Goal: Task Accomplishment & Management: Complete application form

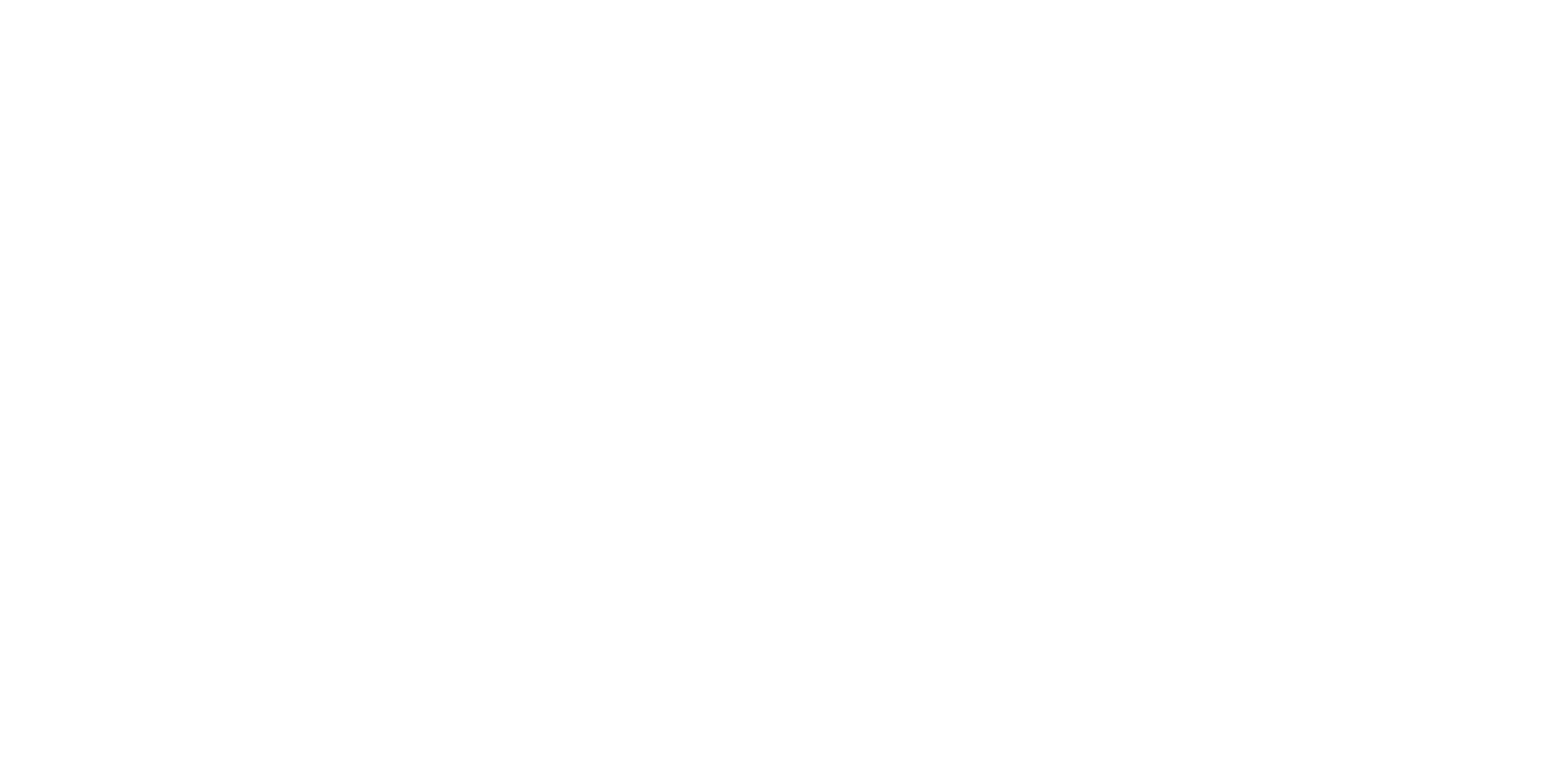
drag, startPoint x: 0, startPoint y: 0, endPoint x: 555, endPoint y: 512, distance: 755.1
click at [555, 512] on body at bounding box center [784, 387] width 1568 height 774
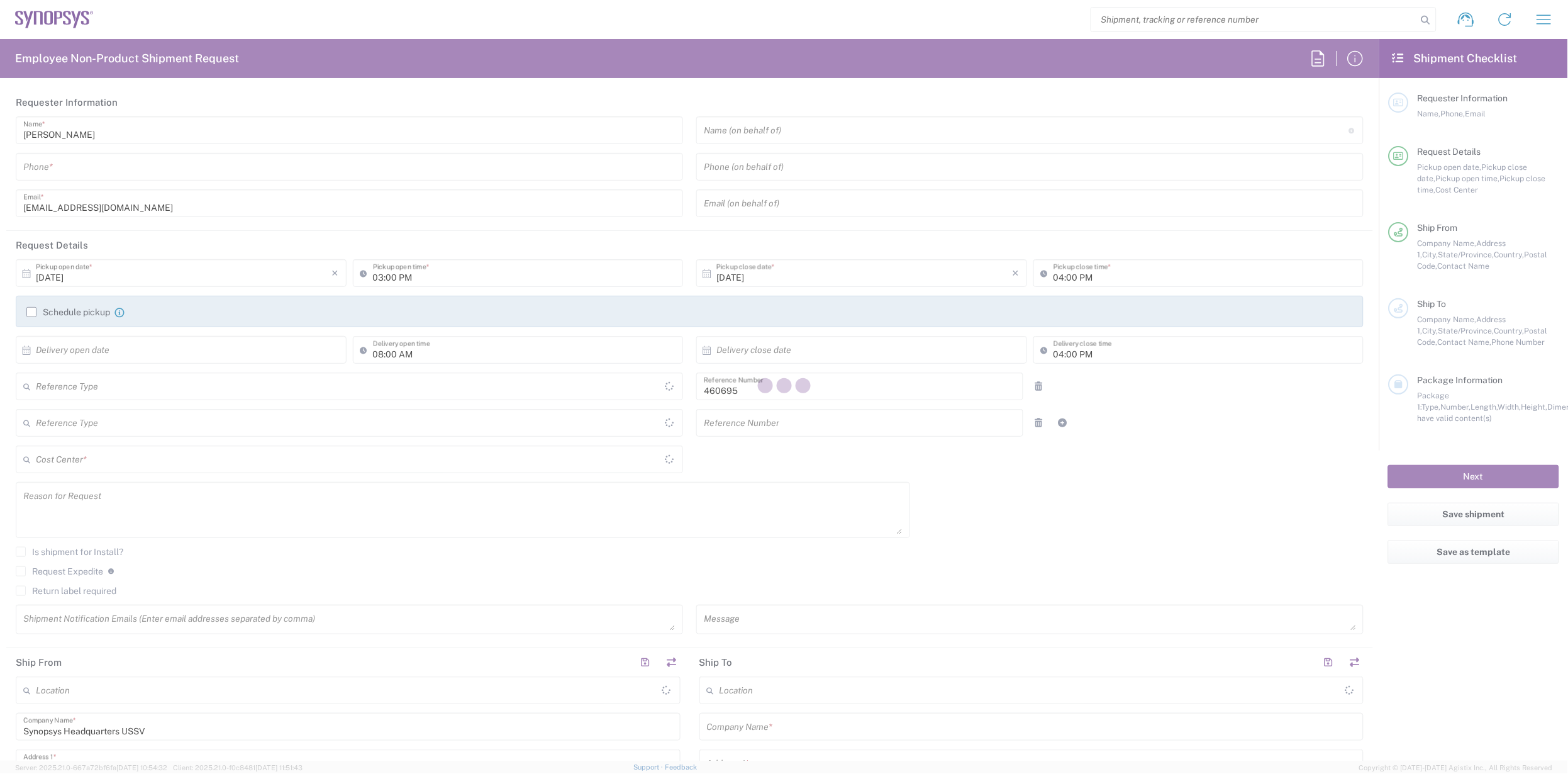
type input "Department"
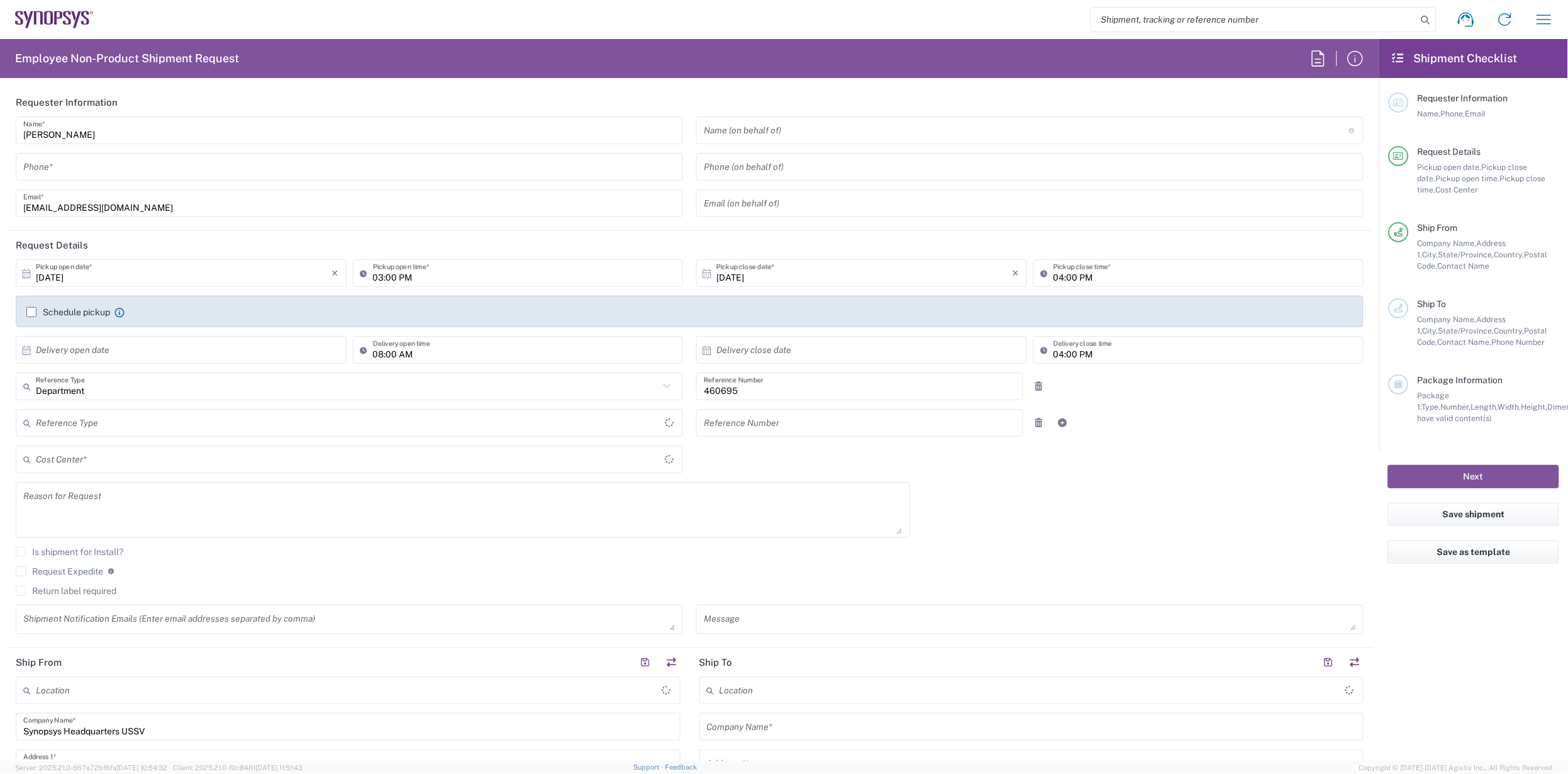
type input "US01, SDG, M, HAPSOp 460695"
type input "Delivered at Place"
type input "[GEOGRAPHIC_DATA]"
type input "[US_STATE]"
type input "[GEOGRAPHIC_DATA]"
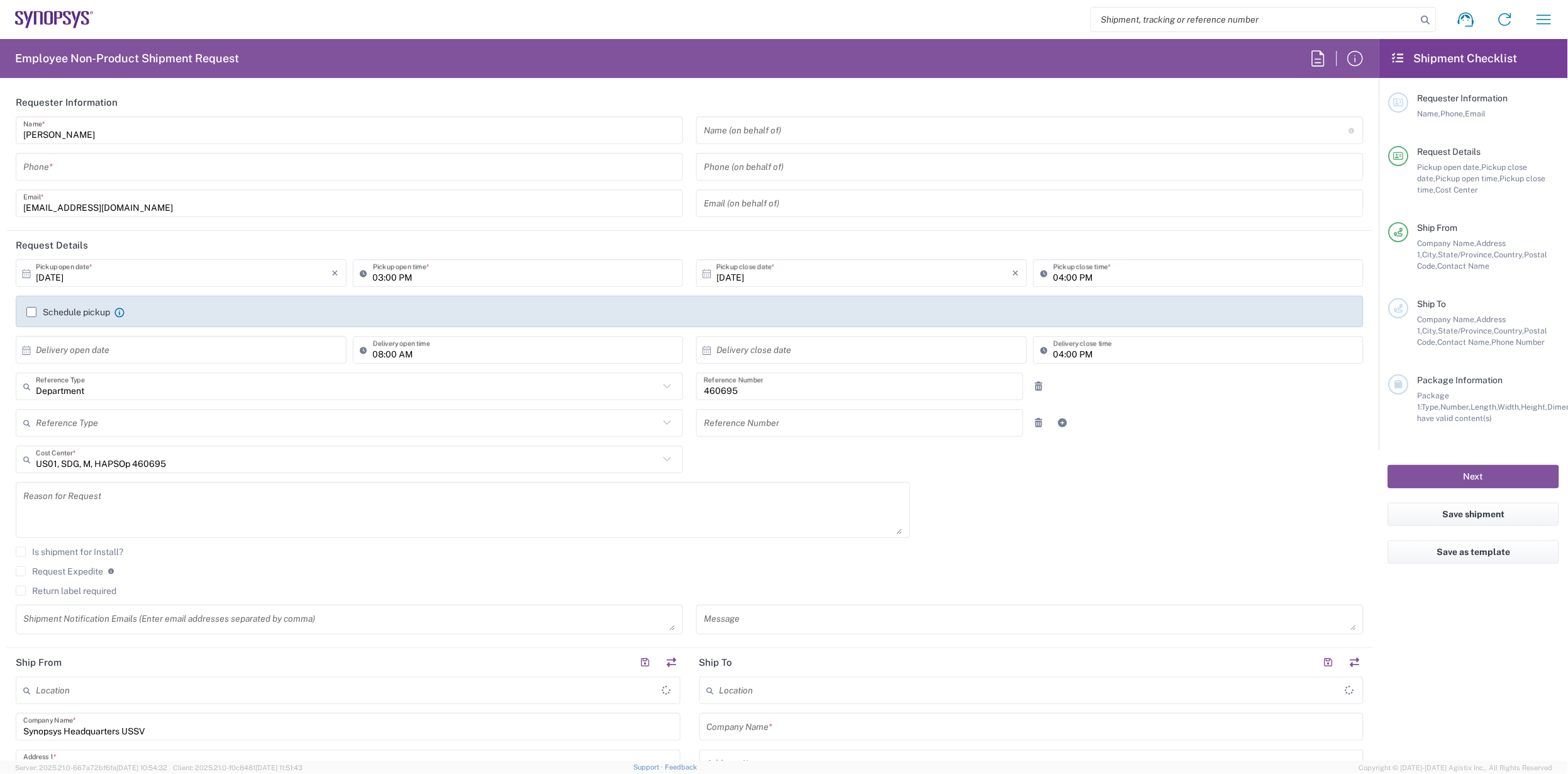
type input "Headquarters USSV"
